Goal: Task Accomplishment & Management: Use online tool/utility

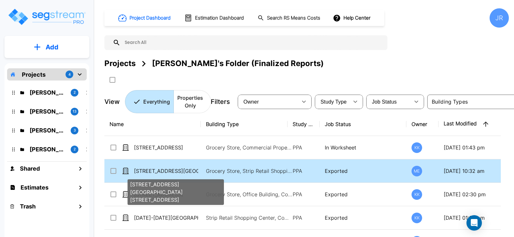
click at [164, 169] on p "[STREET_ADDRESS][GEOGRAPHIC_DATA][STREET_ADDRESS]" at bounding box center [166, 171] width 64 height 8
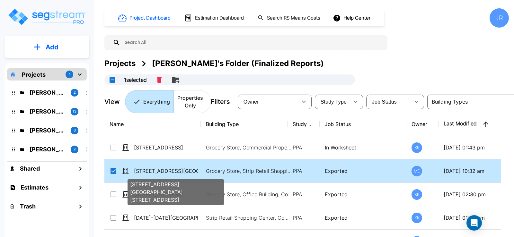
click at [164, 169] on p "[STREET_ADDRESS][GEOGRAPHIC_DATA][STREET_ADDRESS]" at bounding box center [166, 171] width 64 height 8
checkbox input "false"
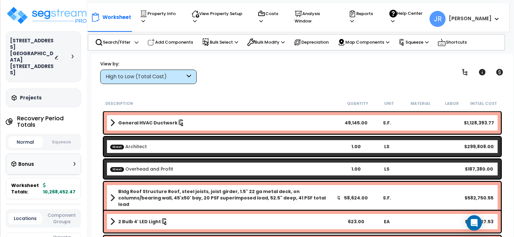
drag, startPoint x: 0, startPoint y: 0, endPoint x: 188, endPoint y: 82, distance: 204.9
click at [188, 82] on div "High to Low (Total Cost)" at bounding box center [148, 77] width 96 height 14
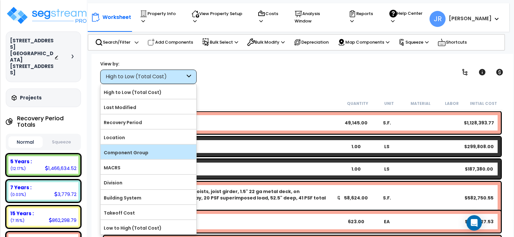
click at [150, 154] on label "Component Group" at bounding box center [149, 153] width 96 height 10
click at [0, 0] on input "Component Group" at bounding box center [0, 0] width 0 height 0
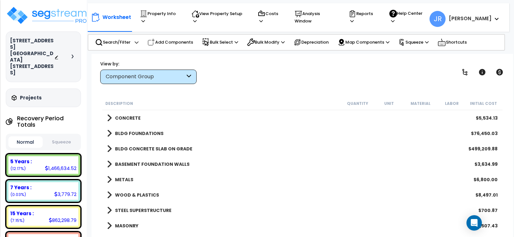
click at [134, 116] on b "CONCRETE" at bounding box center [128, 118] width 26 height 6
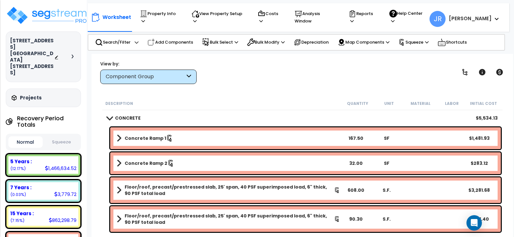
scroll to position [64, 0]
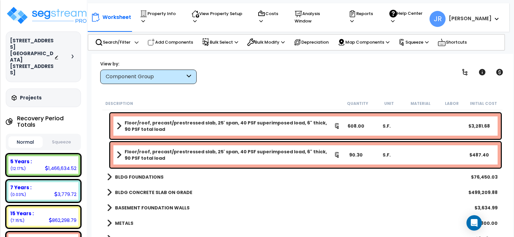
click at [156, 176] on b "BLDG FOUNDATIONS" at bounding box center [139, 177] width 49 height 6
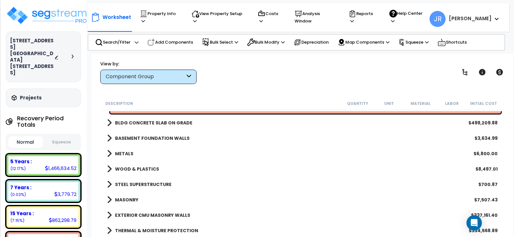
scroll to position [257, 0]
click at [184, 122] on b "BLDG CONCRETE SLAB ON GRADE" at bounding box center [153, 123] width 77 height 6
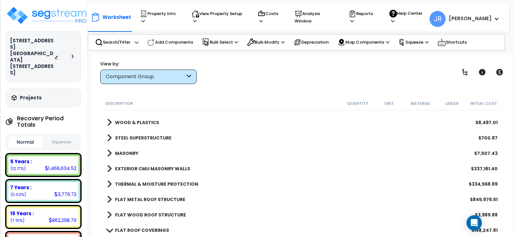
scroll to position [321, 0]
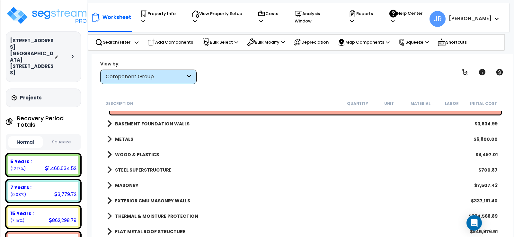
click at [182, 122] on b "BASEMENT FOUNDATION WALLS" at bounding box center [152, 124] width 75 height 6
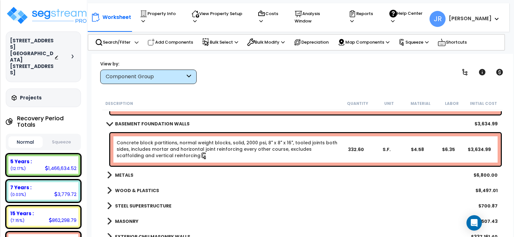
click at [130, 173] on b "METALS" at bounding box center [124, 175] width 18 height 6
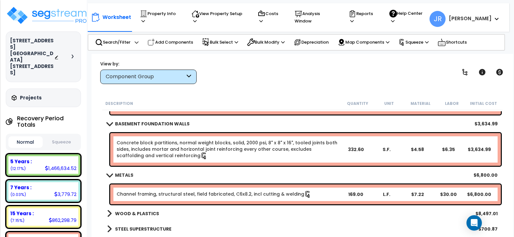
click at [144, 211] on b "WOOD & PLASTICS" at bounding box center [137, 214] width 44 height 6
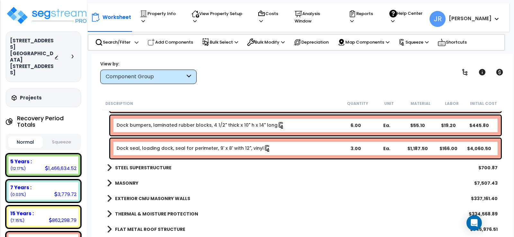
scroll to position [739, 0]
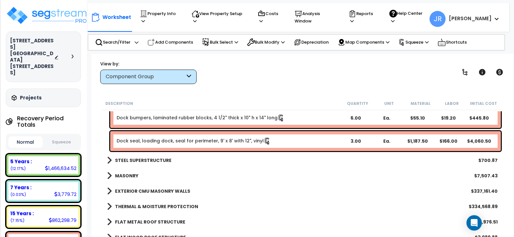
click at [149, 161] on b "STEEL SUPERSTRUCTURE" at bounding box center [143, 160] width 57 height 6
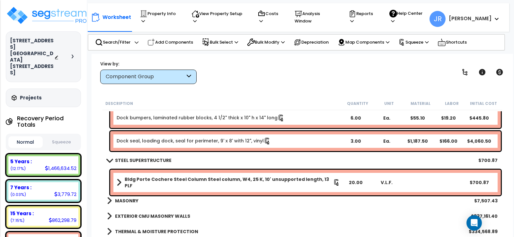
click at [136, 202] on b "MASONRY" at bounding box center [126, 201] width 23 height 6
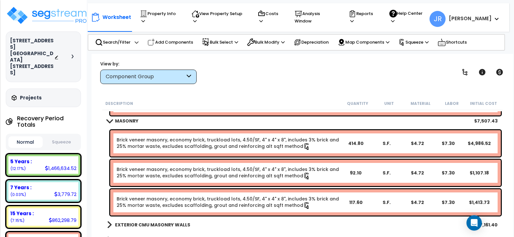
scroll to position [835, 0]
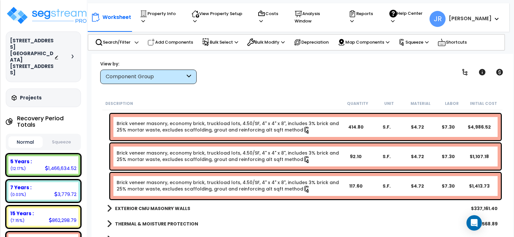
click at [159, 209] on b "EXTERIOR CMU MASONRY WALLS" at bounding box center [152, 209] width 75 height 6
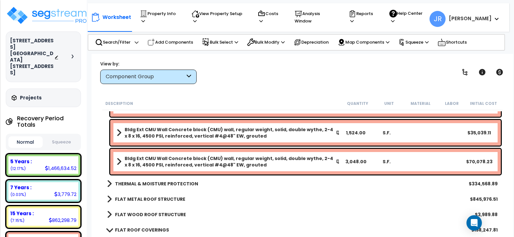
scroll to position [1157, 0]
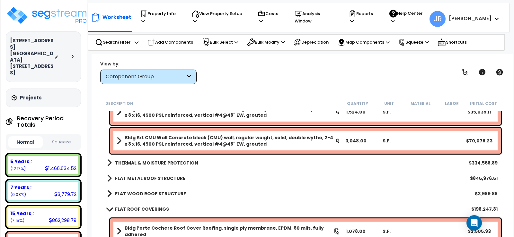
click at [170, 163] on b "THERMAL & MOISTURE PROTECTION" at bounding box center [156, 163] width 83 height 6
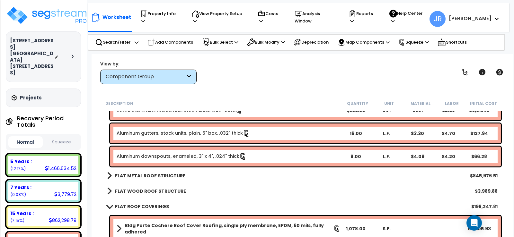
scroll to position [1671, 0]
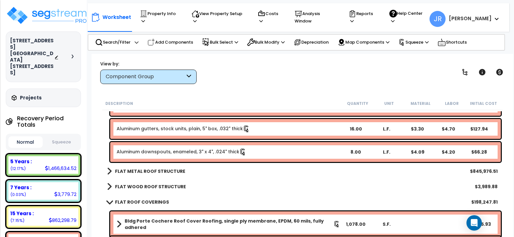
click at [166, 173] on b "FLAT METAL ROOF STRUCTURE" at bounding box center [150, 171] width 70 height 6
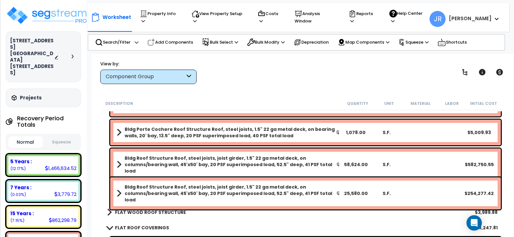
scroll to position [1767, 0]
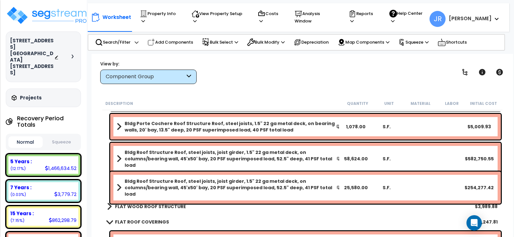
click at [167, 206] on b "FLAT WOOD ROOF STRUCTURE" at bounding box center [150, 207] width 71 height 6
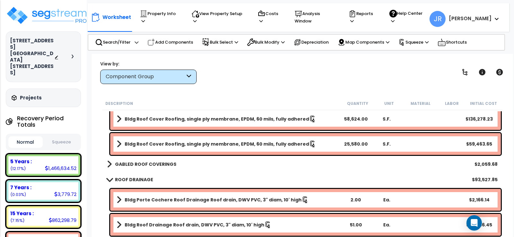
scroll to position [2024, 0]
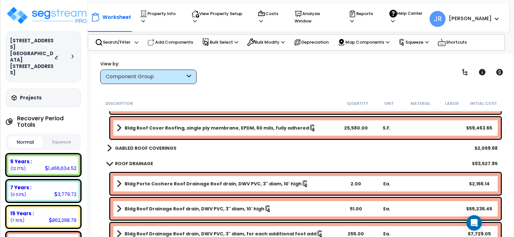
click at [166, 147] on b "GABLED ROOF COVERINGS" at bounding box center [145, 148] width 61 height 6
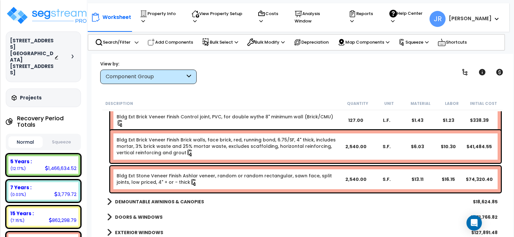
scroll to position [2570, 0]
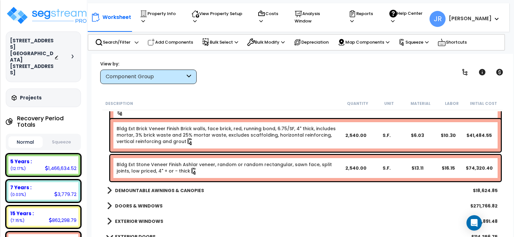
click at [173, 190] on b "DEMOUNTABLE AWNINGS & CANOPIES" at bounding box center [159, 191] width 89 height 6
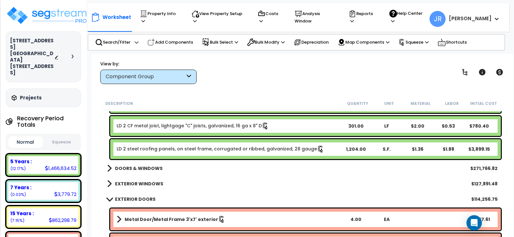
scroll to position [2763, 0]
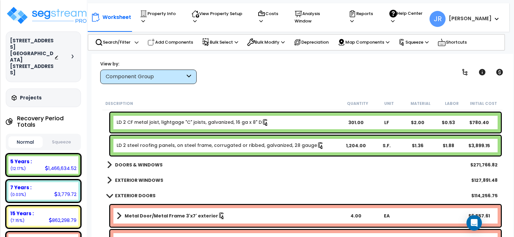
click at [151, 166] on b "DOORS & WINDOWS" at bounding box center [139, 165] width 48 height 6
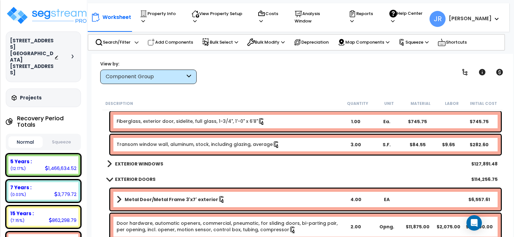
scroll to position [4144, 0]
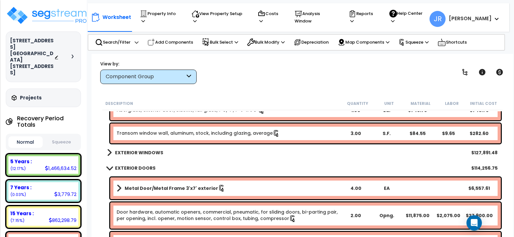
click at [153, 152] on b "EXTERIOR WINDOWS" at bounding box center [139, 153] width 48 height 6
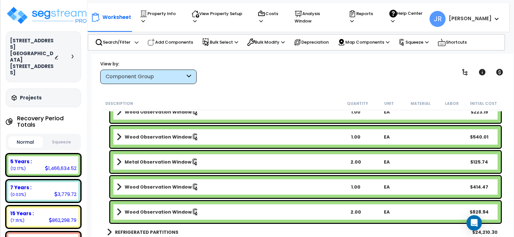
scroll to position [7421, 0]
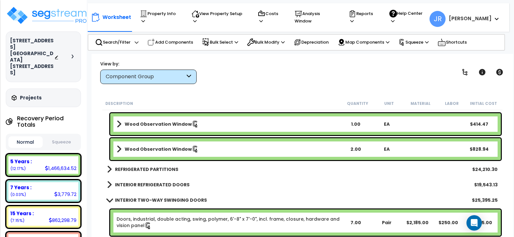
click at [149, 171] on b "REFRIGERATED PARTITIONS" at bounding box center [146, 169] width 63 height 6
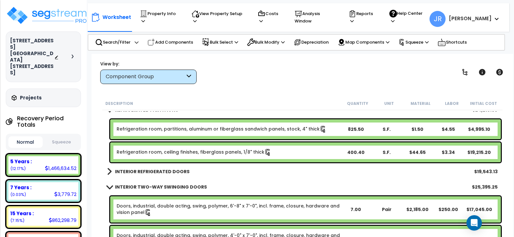
scroll to position [7486, 0]
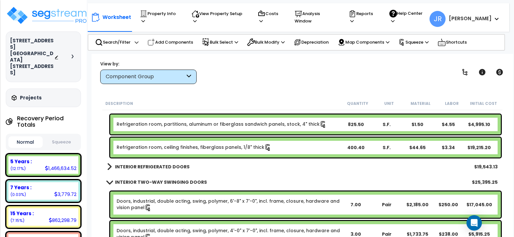
click at [157, 167] on b "INTERIOR REFRIGERATED DOORS" at bounding box center [152, 167] width 75 height 6
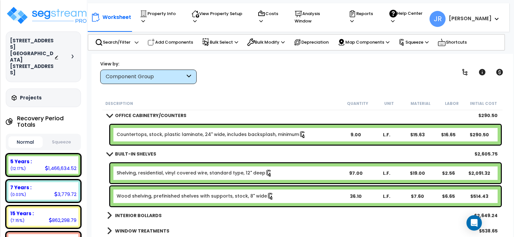
scroll to position [9606, 0]
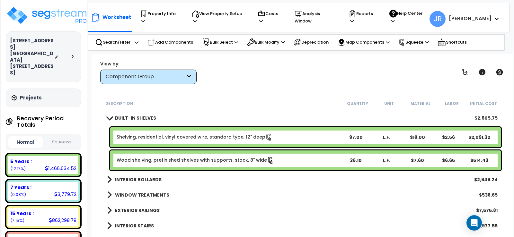
click at [147, 179] on b "INTERIOR BOLLARDS" at bounding box center [138, 180] width 47 height 6
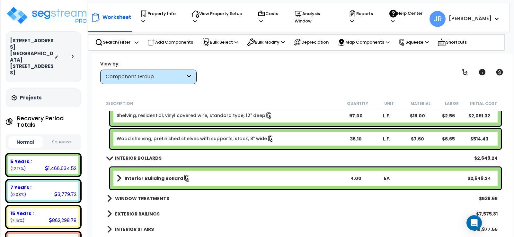
scroll to position [9638, 0]
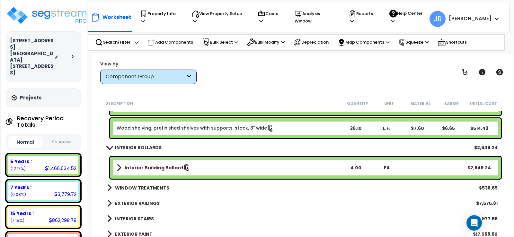
click at [155, 188] on b "WINDOW TREATMENTS" at bounding box center [142, 188] width 54 height 6
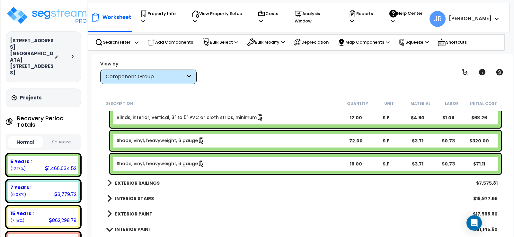
scroll to position [9767, 0]
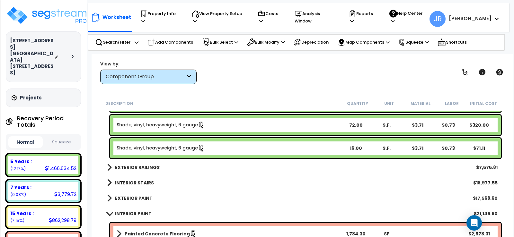
click at [152, 168] on b "EXTERIOR RAILINGS" at bounding box center [137, 167] width 45 height 6
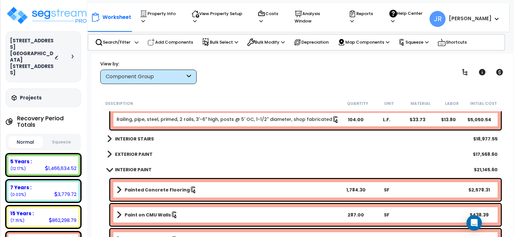
scroll to position [9863, 0]
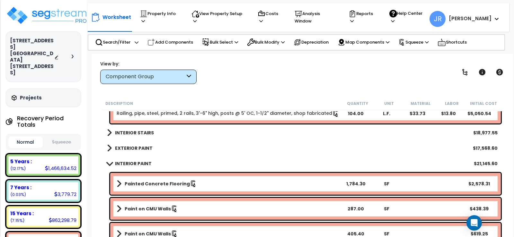
click at [146, 131] on b "INTERIOR STAIRS" at bounding box center [134, 133] width 39 height 6
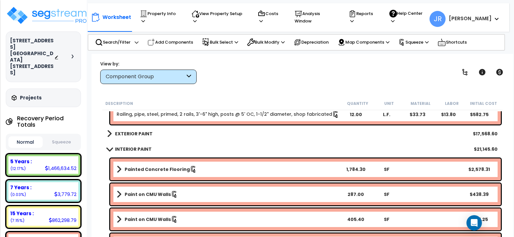
scroll to position [10538, 0]
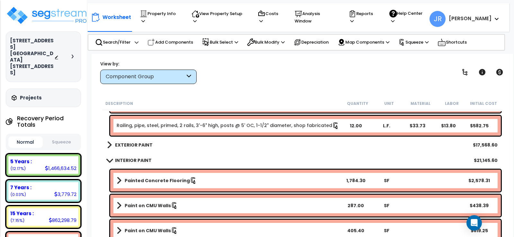
click at [130, 142] on link "EXTERIOR PAINT" at bounding box center [130, 145] width 46 height 9
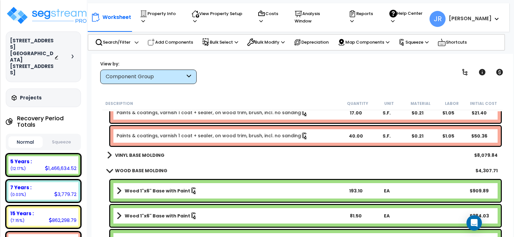
scroll to position [11470, 0]
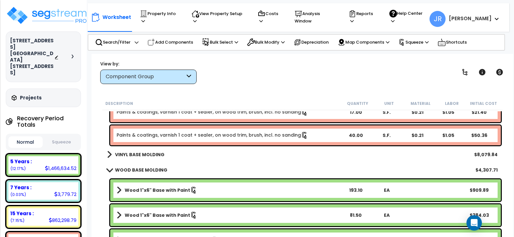
click at [142, 154] on b "VINYL BASE MOLDING" at bounding box center [139, 155] width 49 height 6
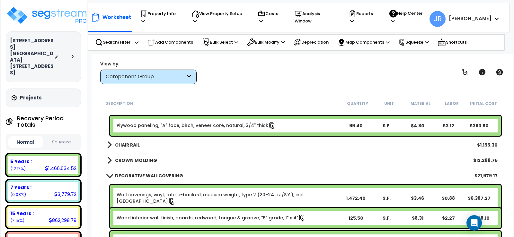
scroll to position [12305, 0]
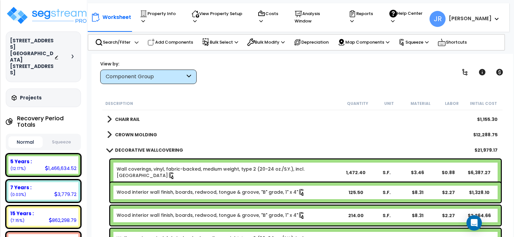
click at [136, 119] on b "CHAIR RAIL" at bounding box center [127, 119] width 25 height 6
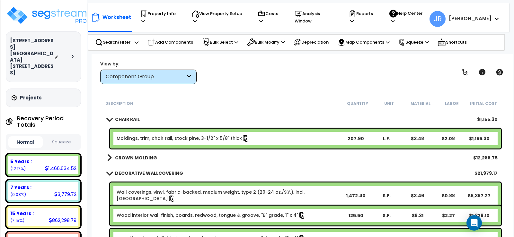
click at [144, 157] on b "CROWN MOLDING" at bounding box center [136, 158] width 42 height 6
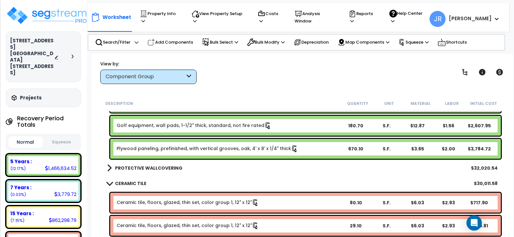
scroll to position [12658, 0]
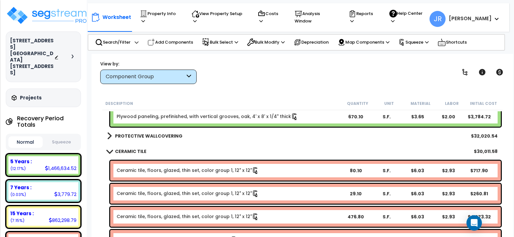
click at [161, 134] on b "PROTECTIVE WALLCOVERING" at bounding box center [148, 136] width 67 height 6
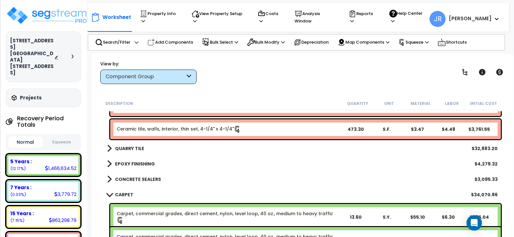
scroll to position [13365, 0]
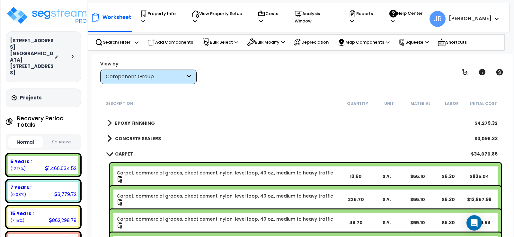
click at [145, 123] on b "EPOXY FINISHING" at bounding box center [135, 123] width 40 height 6
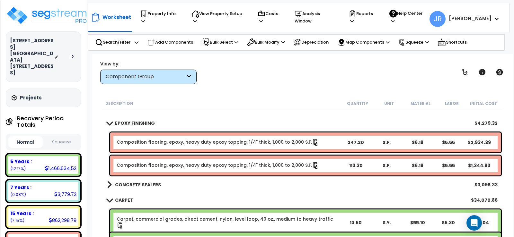
click at [142, 184] on b "CONCRETE SEALERS" at bounding box center [138, 185] width 46 height 6
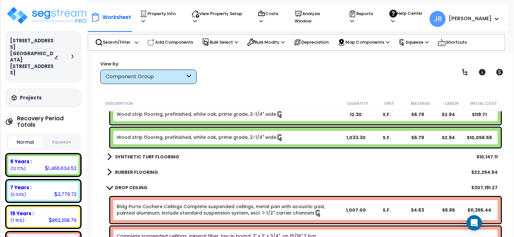
scroll to position [14265, 0]
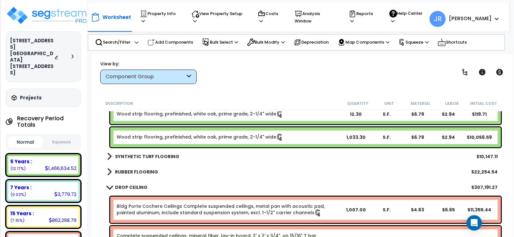
click at [150, 155] on b "SYNTHETIC TURF FLOORING" at bounding box center [147, 157] width 64 height 6
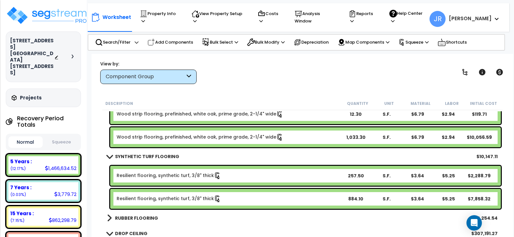
click at [128, 218] on b "RUBBER FLOORING" at bounding box center [136, 218] width 43 height 6
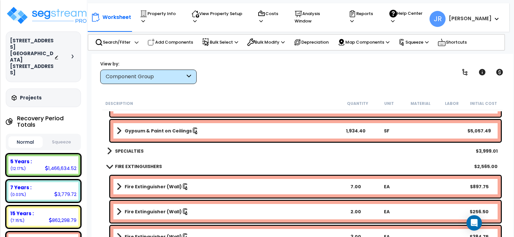
scroll to position [15903, 0]
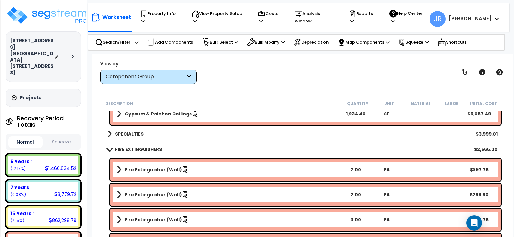
click at [137, 136] on b "SPECIALTIES" at bounding box center [129, 134] width 29 height 6
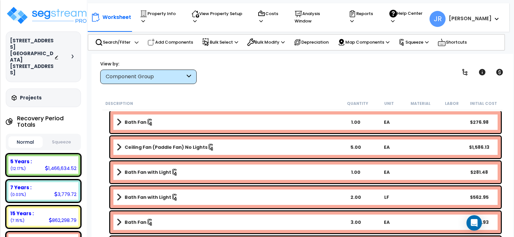
scroll to position [20851, 0]
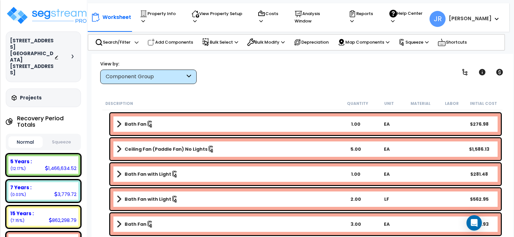
click at [28, 95] on h3 "Projects" at bounding box center [31, 98] width 22 height 6
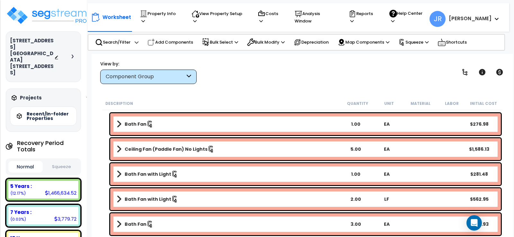
click at [29, 95] on h3 "Projects" at bounding box center [31, 98] width 22 height 6
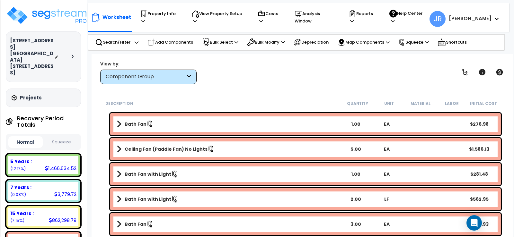
click at [29, 95] on h3 "Projects" at bounding box center [31, 98] width 22 height 6
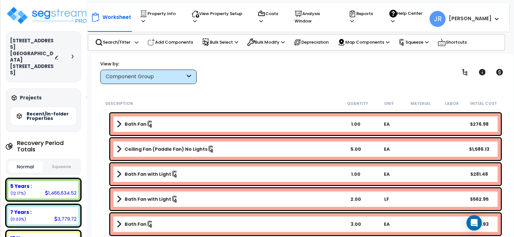
click at [29, 95] on h3 "Projects" at bounding box center [31, 98] width 22 height 6
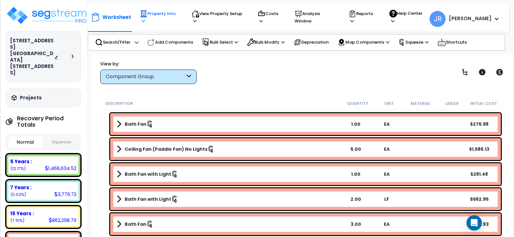
click at [145, 19] on icon at bounding box center [143, 21] width 4 height 4
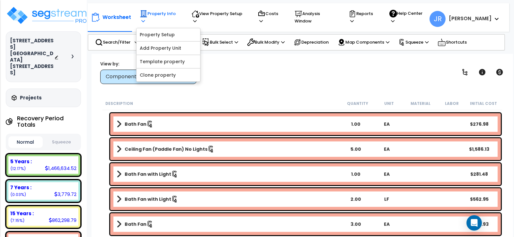
click at [145, 19] on icon at bounding box center [143, 21] width 4 height 4
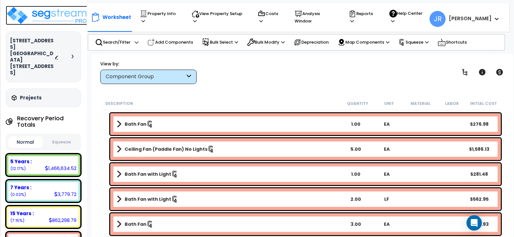
click at [57, 15] on img at bounding box center [48, 15] width 84 height 19
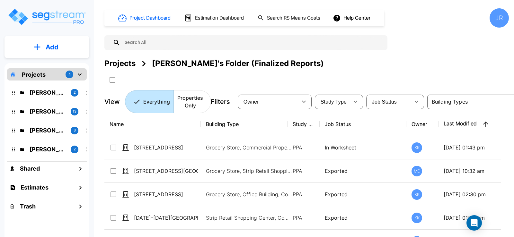
click at [49, 111] on p "[PERSON_NAME]'s Folder (Finalized Reports)" at bounding box center [48, 111] width 36 height 9
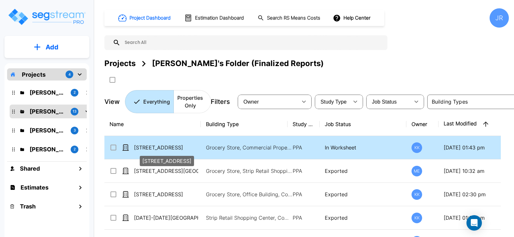
click at [159, 147] on p "[STREET_ADDRESS]" at bounding box center [166, 148] width 64 height 8
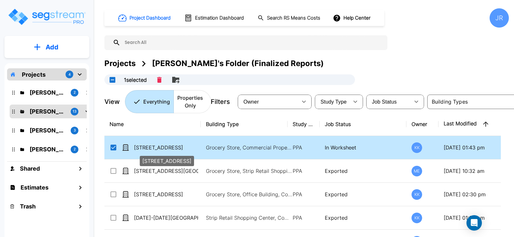
click at [159, 147] on p "[STREET_ADDRESS]" at bounding box center [166, 148] width 64 height 8
checkbox input "false"
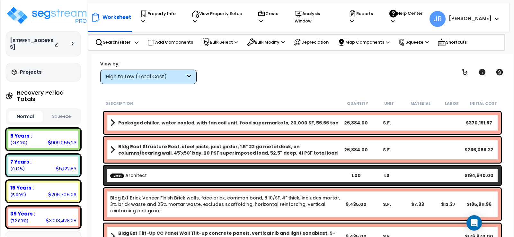
click at [191, 74] on div "High to Low (Total Cost)" at bounding box center [148, 77] width 96 height 14
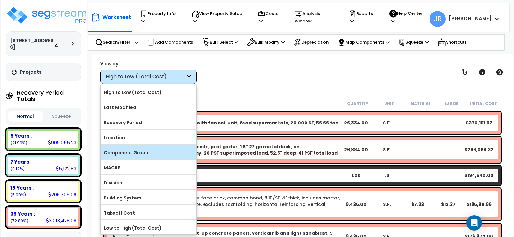
click at [134, 151] on label "Component Group" at bounding box center [149, 153] width 96 height 10
click at [0, 0] on input "Component Group" at bounding box center [0, 0] width 0 height 0
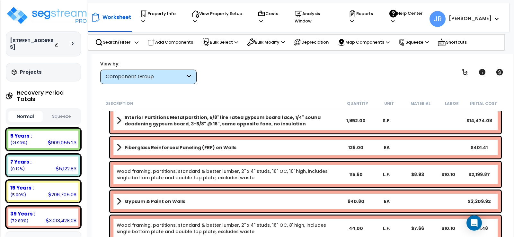
scroll to position [1863, 0]
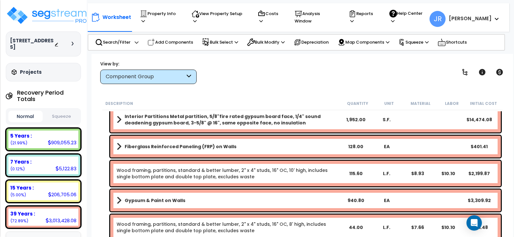
click at [188, 78] on icon at bounding box center [189, 76] width 4 height 7
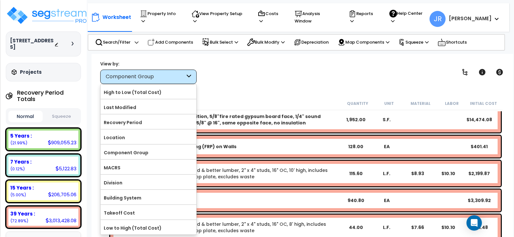
click at [222, 80] on div "View by: Component Group High to Low (Total Cost)" at bounding box center [302, 72] width 409 height 24
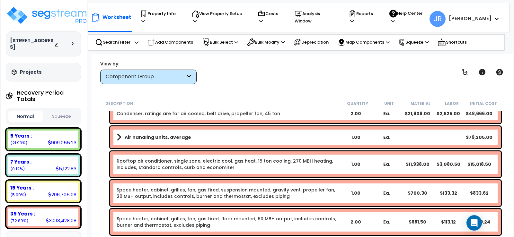
scroll to position [7421, 0]
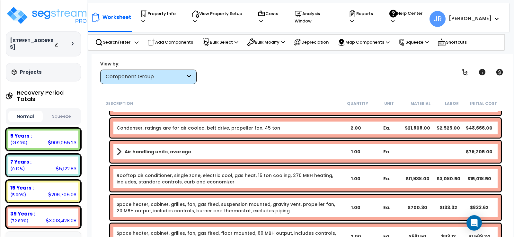
click at [231, 154] on link "Air handling units, average" at bounding box center [229, 151] width 224 height 9
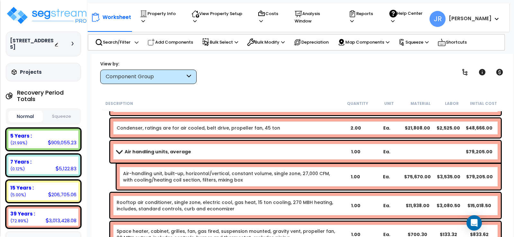
click at [231, 154] on link "Air handling units, average" at bounding box center [229, 151] width 224 height 9
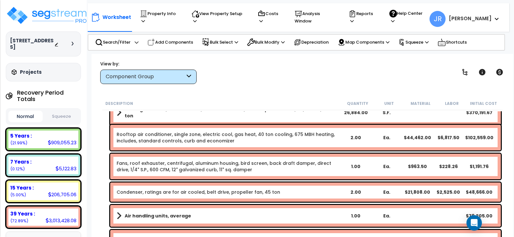
scroll to position [7325, 0]
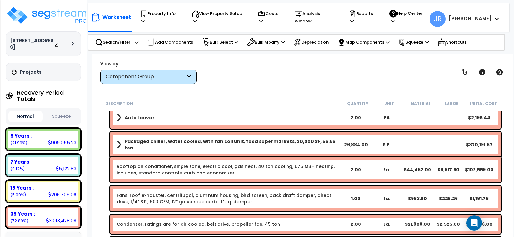
click at [240, 142] on b "Packaged chiller, water cooled, with fan coil unit, food supermarkets, 20,000 S…" at bounding box center [233, 144] width 216 height 13
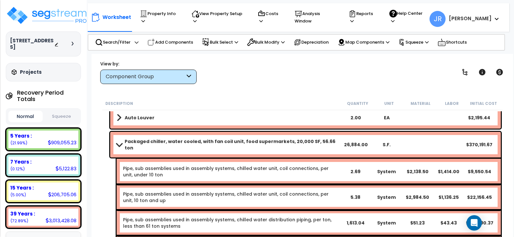
click at [121, 142] on span at bounding box center [119, 144] width 9 height 5
